Goal: Communication & Community: Answer question/provide support

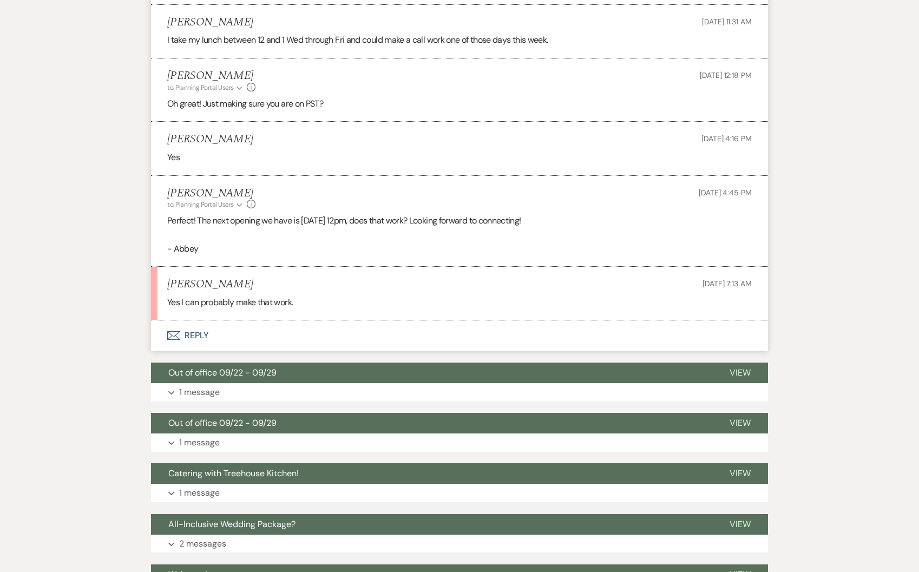
scroll to position [741, 0]
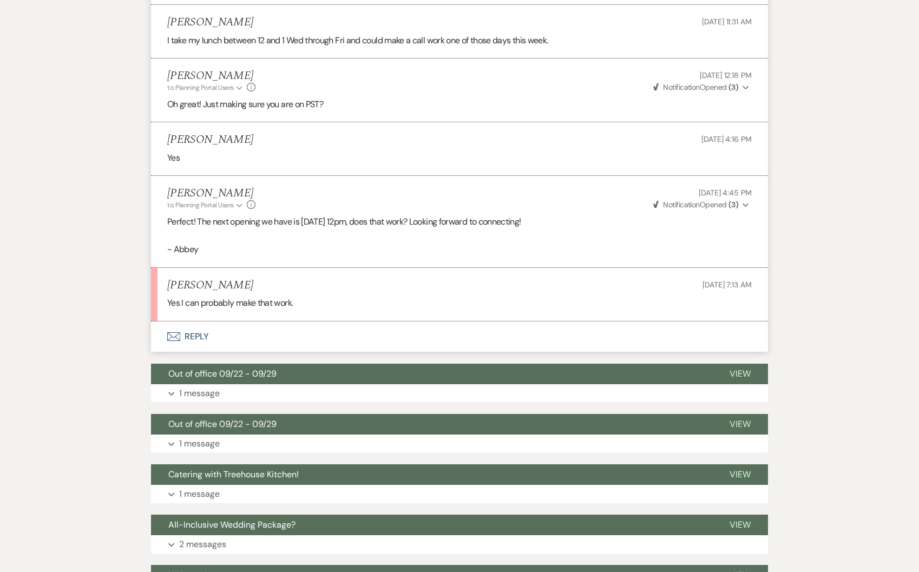
click at [236, 326] on button "Envelope Reply" at bounding box center [459, 336] width 617 height 30
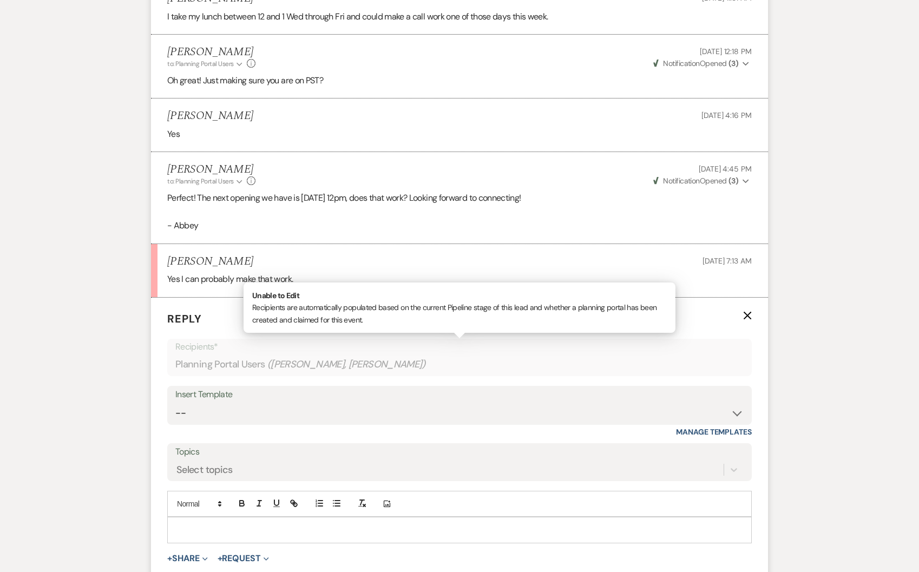
scroll to position [1104, 0]
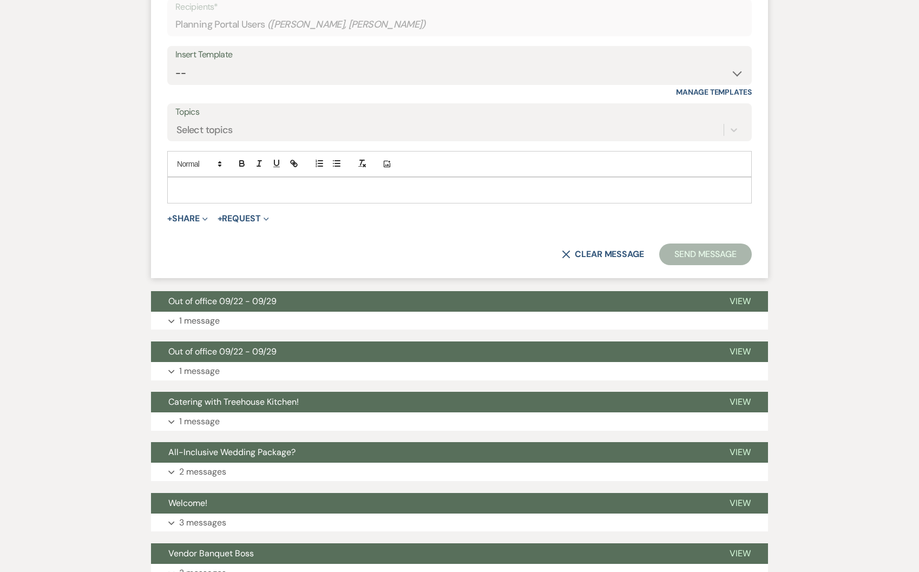
click at [241, 181] on div at bounding box center [459, 189] width 583 height 25
click at [665, 261] on button "Send Message" at bounding box center [705, 254] width 93 height 22
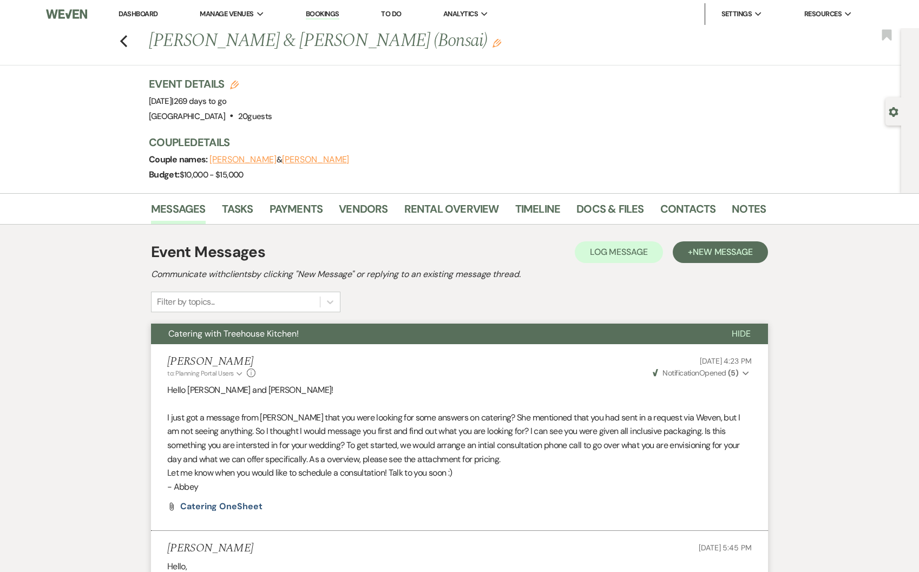
scroll to position [37, 0]
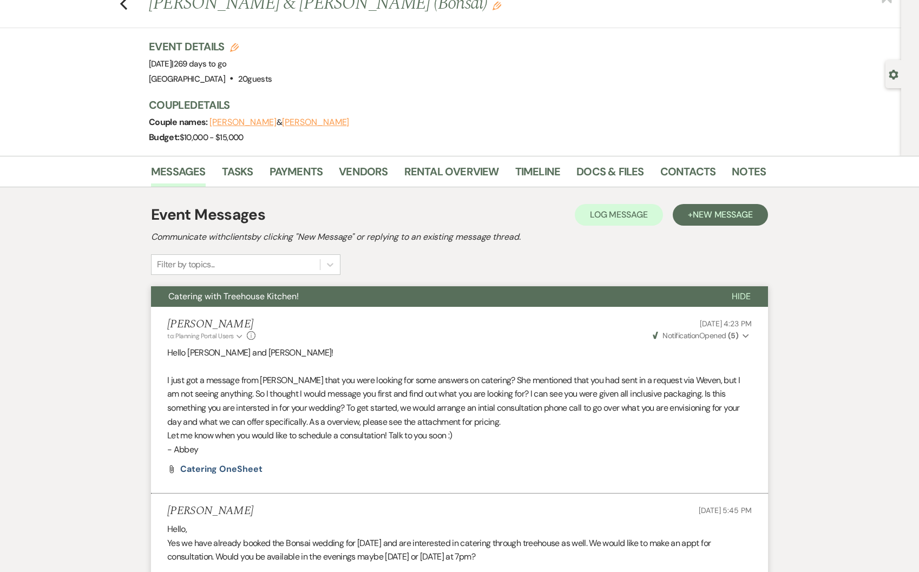
click at [334, 123] on button "[PERSON_NAME]" at bounding box center [315, 122] width 67 height 9
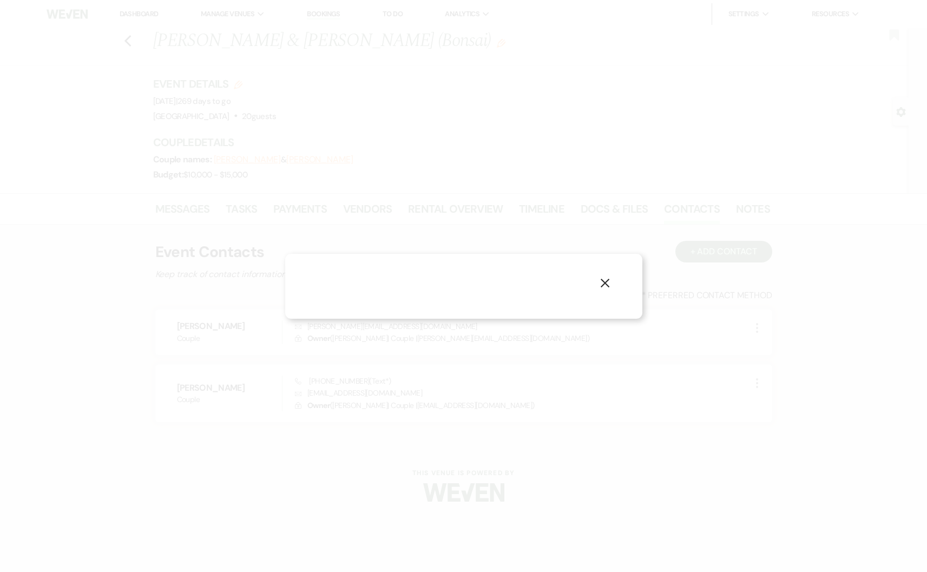
select select "1"
select select "text"
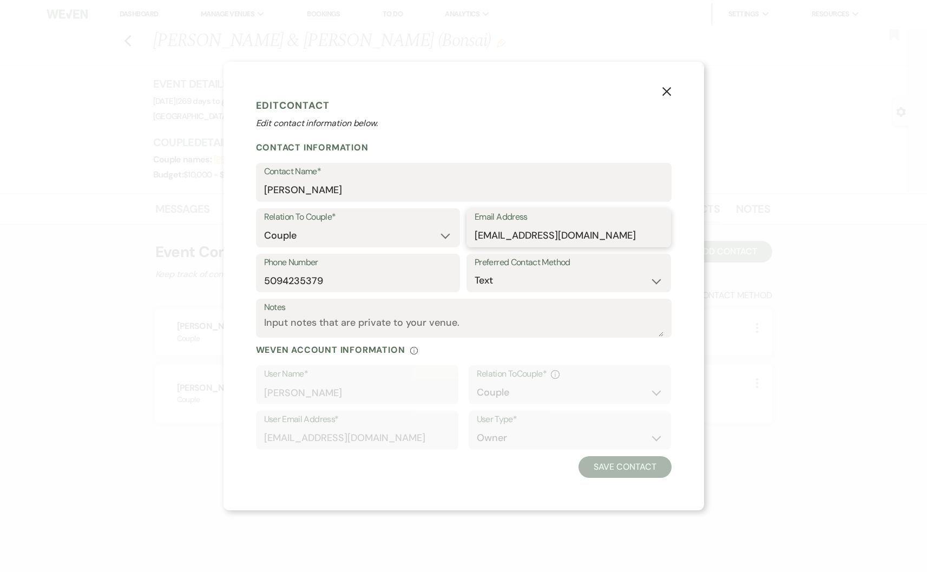
drag, startPoint x: 600, startPoint y: 239, endPoint x: 460, endPoint y: 232, distance: 139.8
click at [460, 232] on div "Relation To Couple* Couple Planner Parent of Couple Family Member Friend Other …" at bounding box center [464, 230] width 416 height 45
click at [662, 87] on icon "X" at bounding box center [667, 92] width 10 height 10
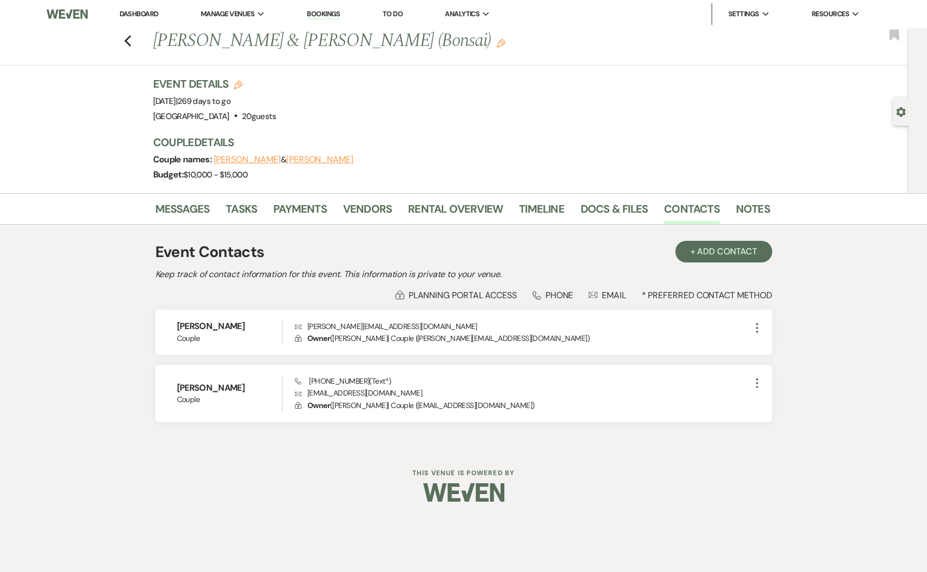
click at [144, 15] on link "Dashboard" at bounding box center [139, 13] width 39 height 9
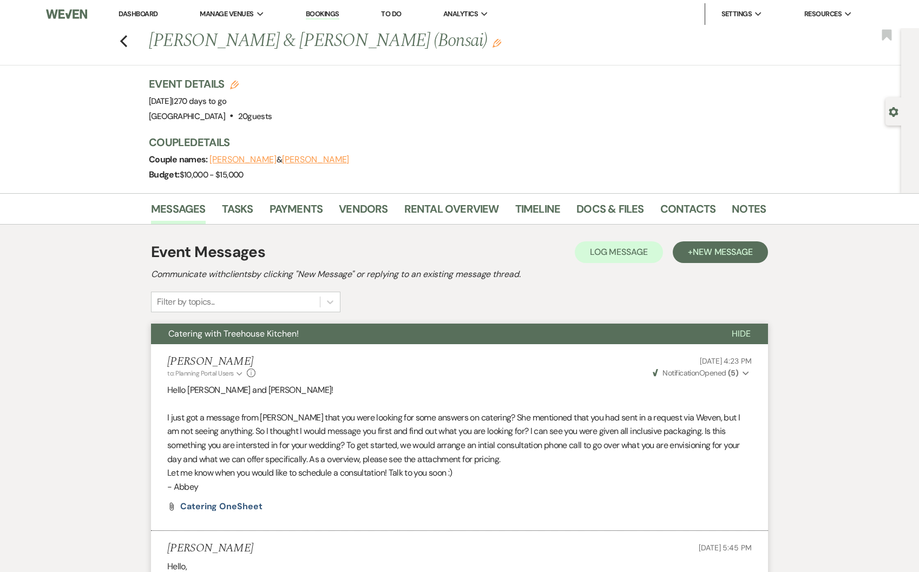
click at [135, 16] on link "Dashboard" at bounding box center [137, 13] width 39 height 9
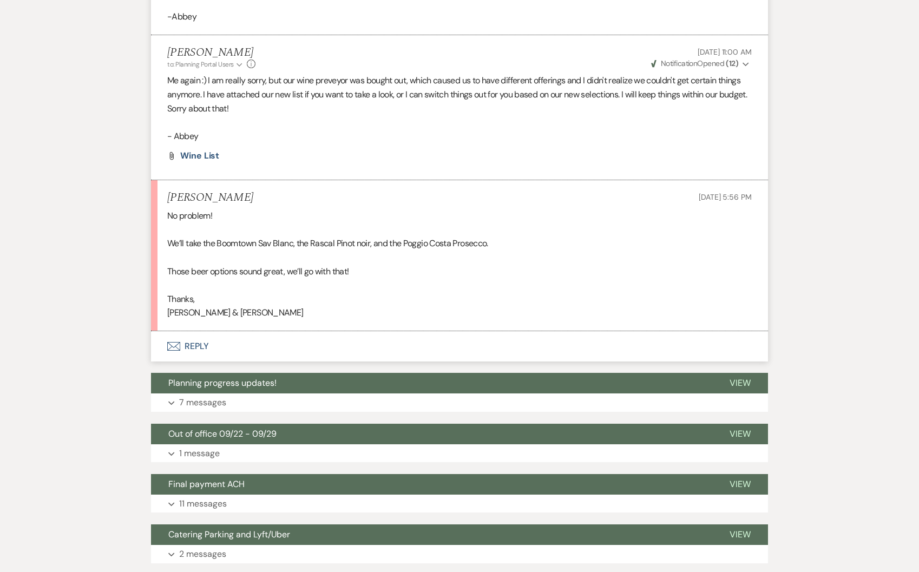
scroll to position [3334, 0]
